Goal: Task Accomplishment & Management: Manage account settings

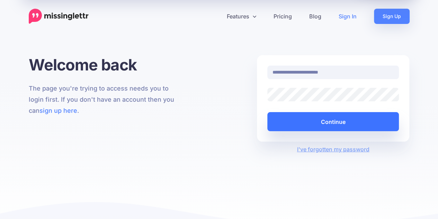
drag, startPoint x: 0, startPoint y: 0, endPoint x: 323, endPoint y: 120, distance: 344.5
click at [323, 120] on button "Continue" at bounding box center [334, 121] width 132 height 19
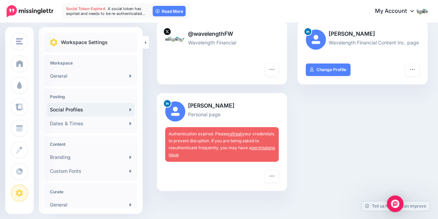
scroll to position [98, 0]
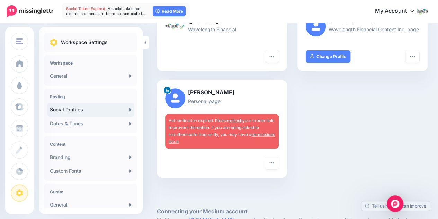
click at [232, 118] on link "refresh" at bounding box center [235, 120] width 14 height 5
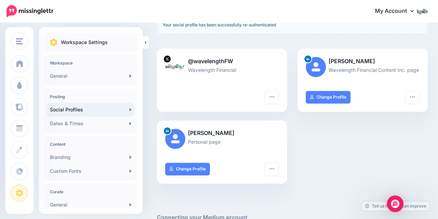
scroll to position [108, 0]
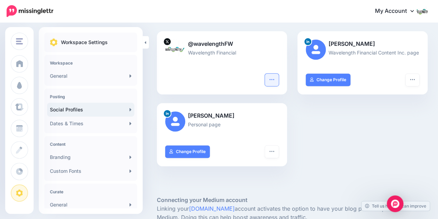
click at [279, 80] on button "button" at bounding box center [272, 79] width 14 height 12
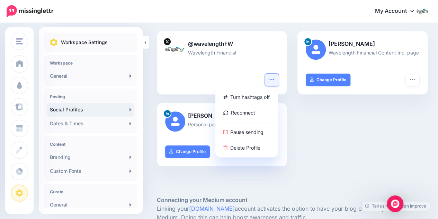
click at [210, 40] on p "@wavelengthFW" at bounding box center [222, 44] width 114 height 9
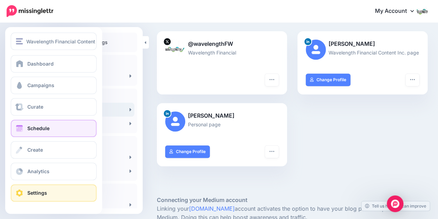
click at [38, 131] on link "Schedule" at bounding box center [54, 128] width 86 height 17
